Goal: Transaction & Acquisition: Purchase product/service

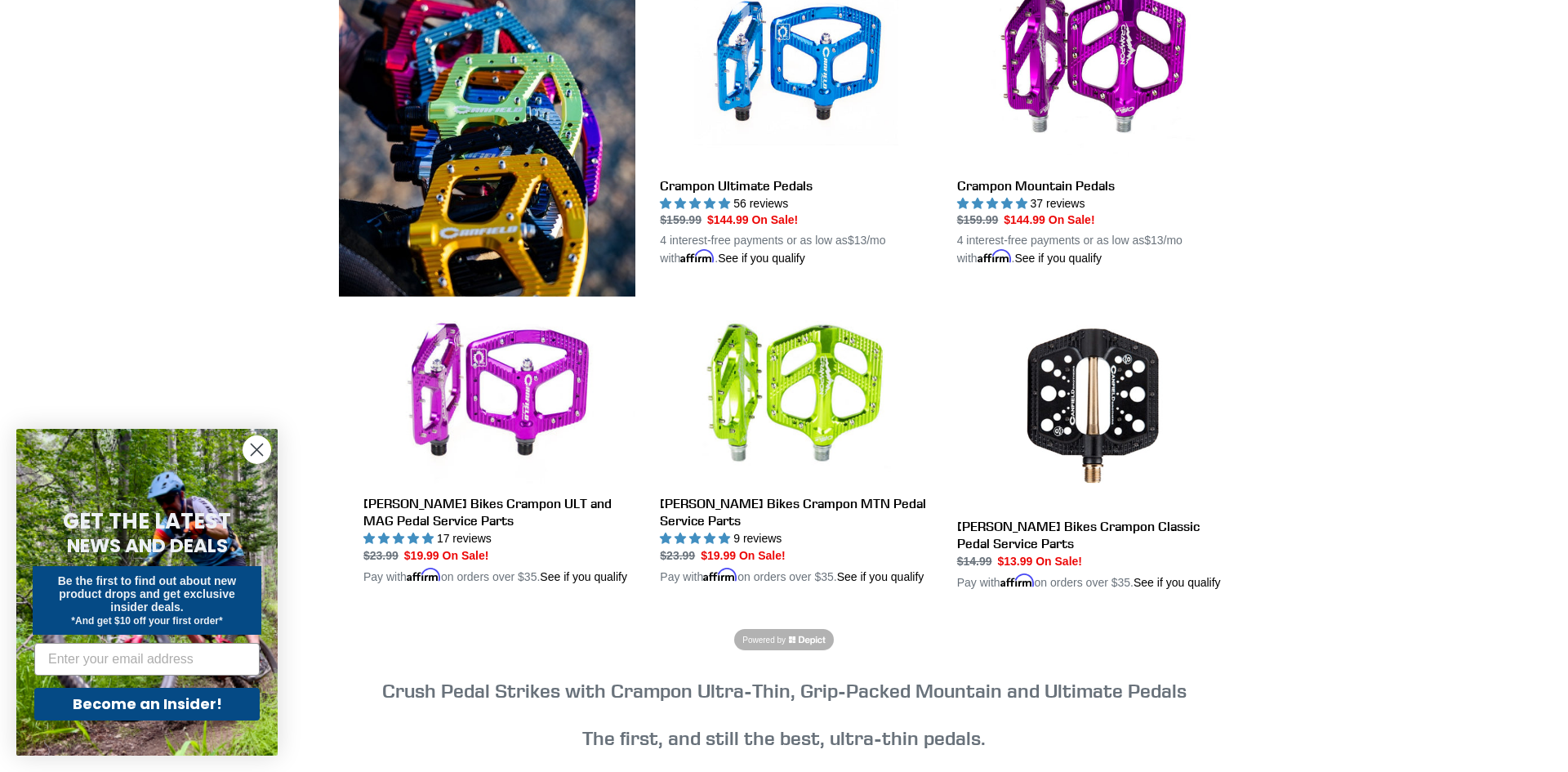
scroll to position [516, 0]
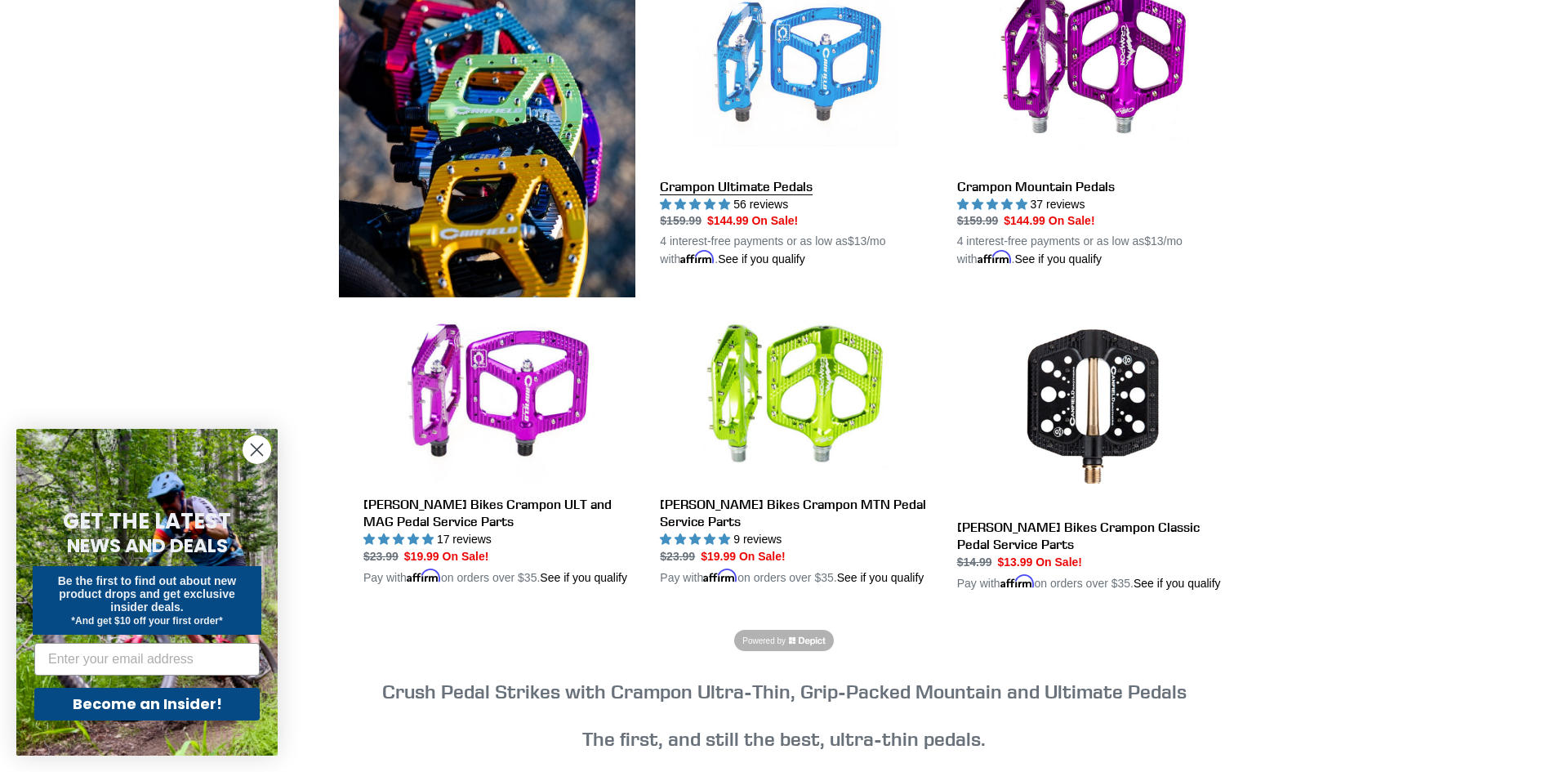
click at [791, 97] on link "Crampon Ultimate Pedals" at bounding box center [795, 115] width 272 height 307
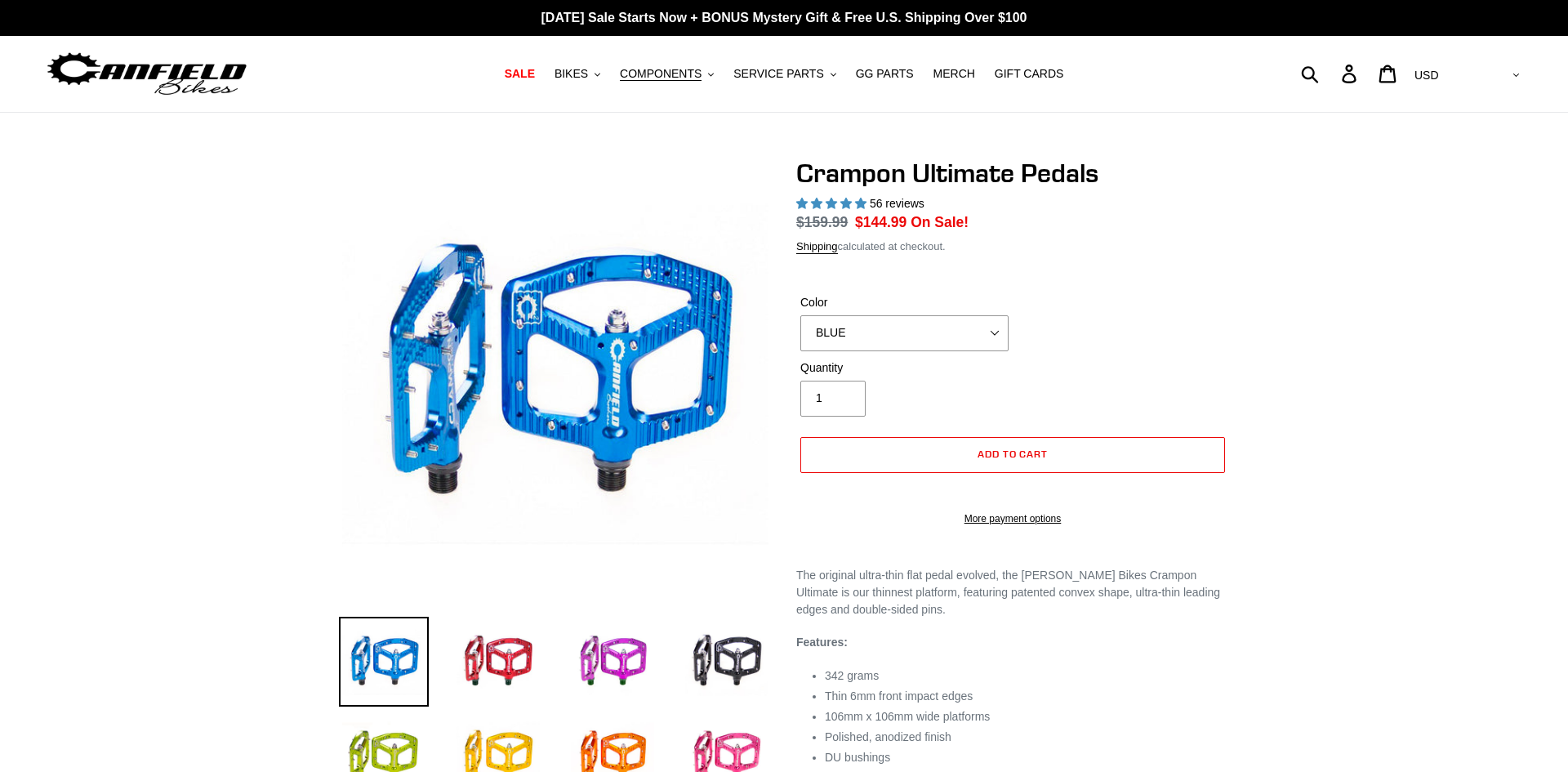
select select "highest-rating"
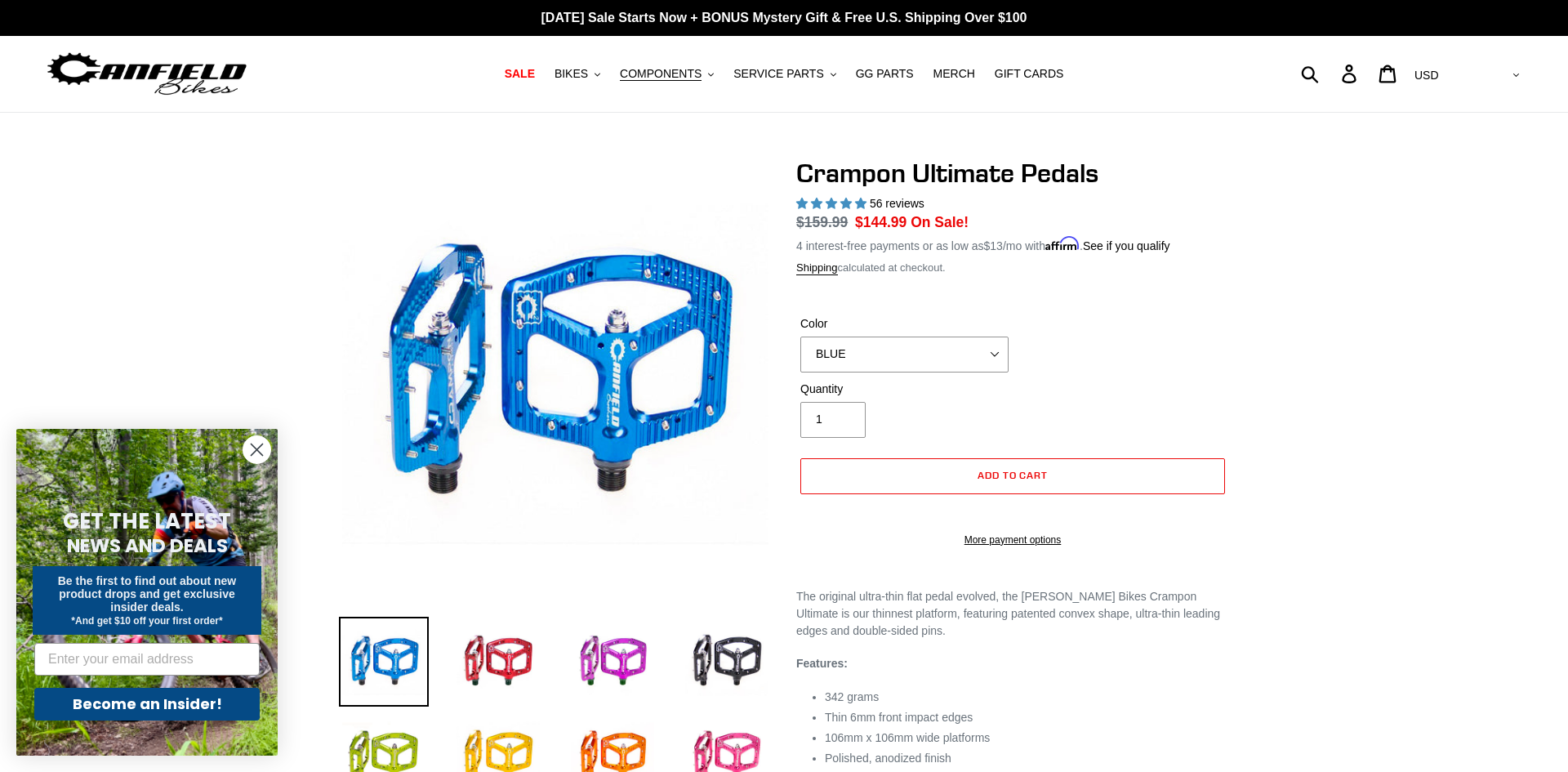
click at [930, 331] on label "Color" at bounding box center [904, 324] width 208 height 17
click at [930, 337] on select "BLUE RED PURPLE STEALTH BRONZE GREY [GEOGRAPHIC_DATA] BLACK POLISHED [GEOGRAPHI…" at bounding box center [904, 355] width 208 height 36
click at [919, 360] on select "BLUE RED PURPLE STEALTH BRONZE GREY [GEOGRAPHIC_DATA] BLACK POLISHED [GEOGRAPHI…" at bounding box center [904, 355] width 208 height 36
click at [800, 337] on select "BLUE RED PURPLE STEALTH BRONZE GREY [GEOGRAPHIC_DATA] BLACK POLISHED [GEOGRAPHI…" at bounding box center [904, 355] width 208 height 36
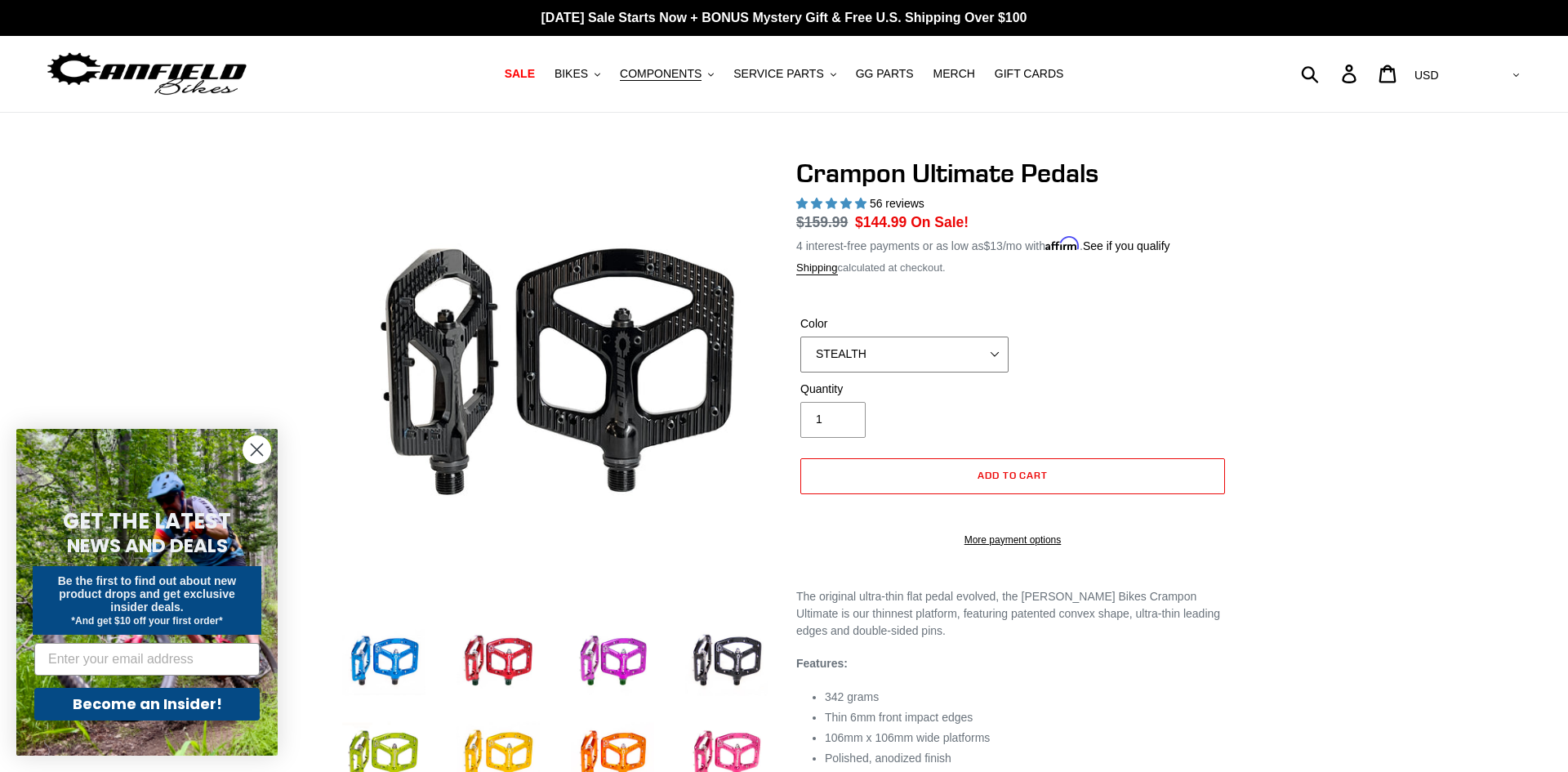
click at [997, 349] on select "BLUE RED PURPLE STEALTH BRONZE GREY [GEOGRAPHIC_DATA] BLACK POLISHED [GEOGRAPHI…" at bounding box center [904, 355] width 208 height 36
select select "BLACK"
click at [800, 337] on select "BLUE RED PURPLE STEALTH BRONZE GREY [GEOGRAPHIC_DATA] BLACK POLISHED [GEOGRAPHI…" at bounding box center [904, 355] width 208 height 36
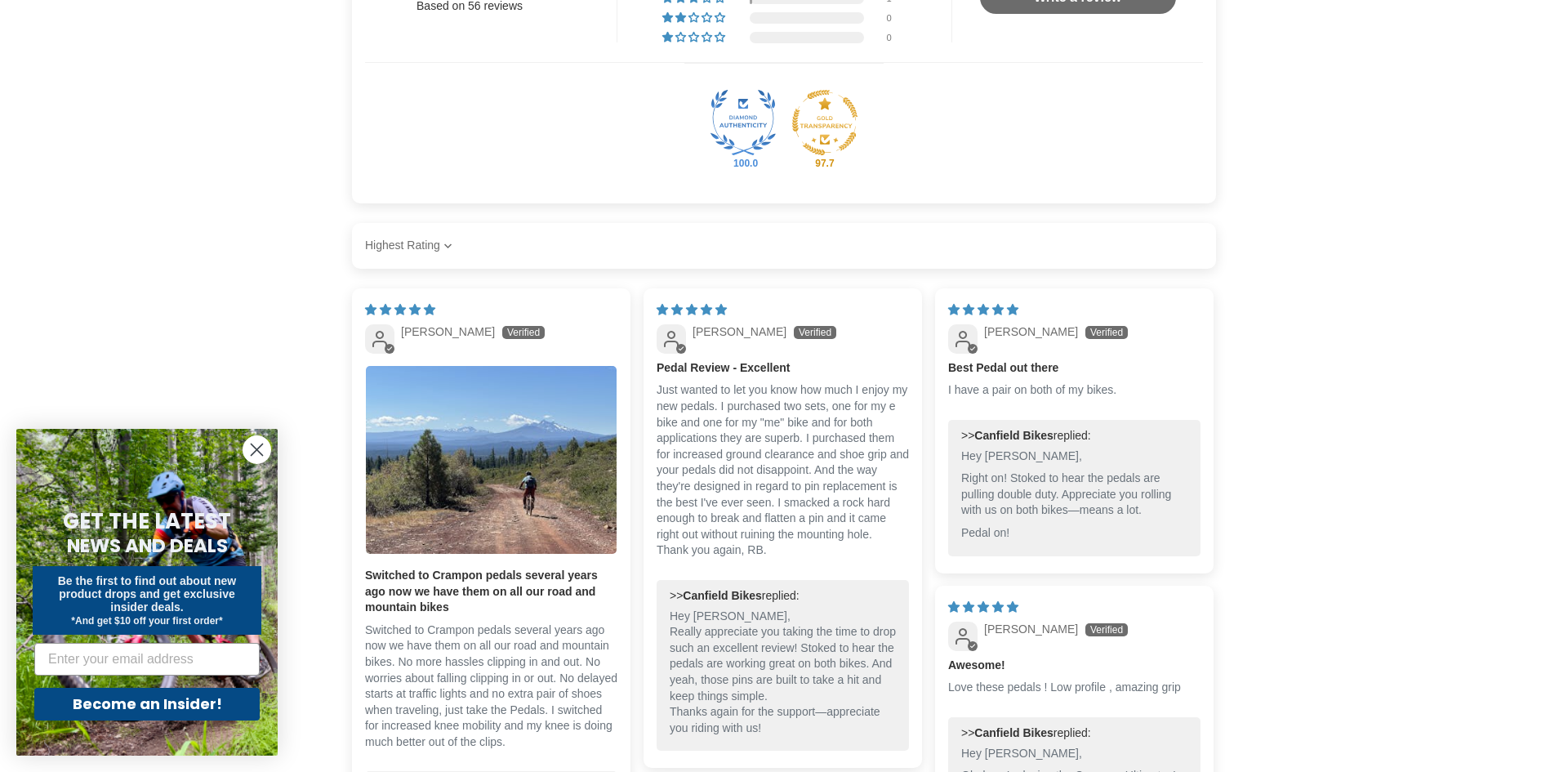
scroll to position [1121, 0]
